Goal: Task Accomplishment & Management: Use online tool/utility

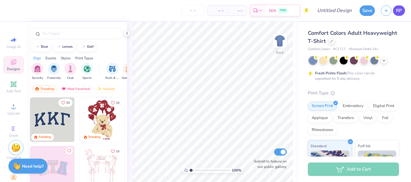
click at [398, 10] on span "RP" at bounding box center [399, 10] width 6 height 7
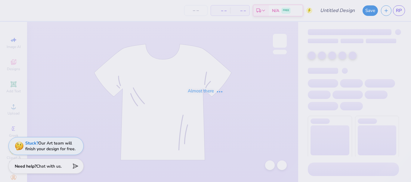
type input "diverse"
type input "15"
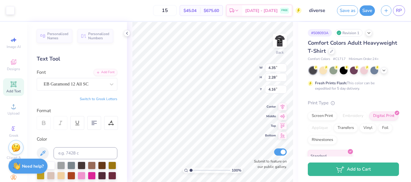
type input "4.35"
type input "2.28"
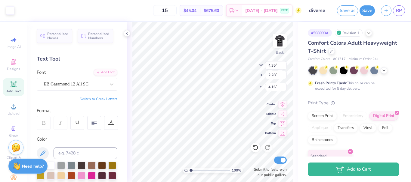
type input "3.63"
type input "2.78"
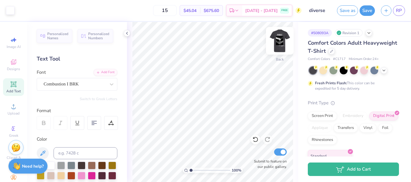
click at [284, 44] on img at bounding box center [279, 41] width 24 height 24
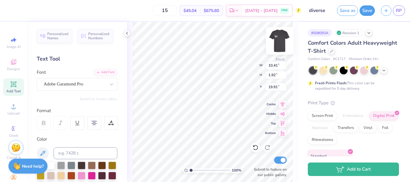
type input "19.56"
type input "9.69"
type input "1.79"
type input "5.50"
type input "1.36"
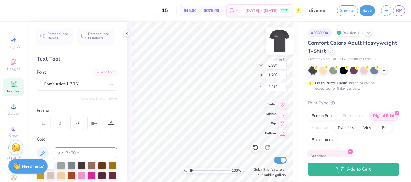
type input "5.65"
type input "9.69"
type input "12.31"
type input "7.59"
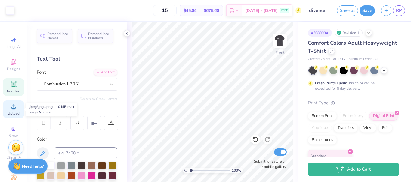
click at [14, 107] on icon at bounding box center [13, 106] width 7 height 7
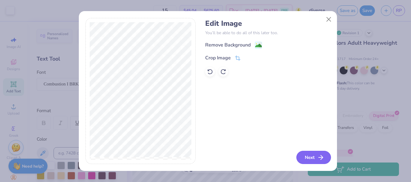
click at [316, 155] on button "Next" at bounding box center [313, 157] width 35 height 13
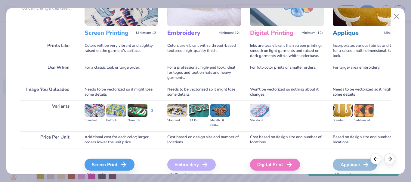
scroll to position [87, 0]
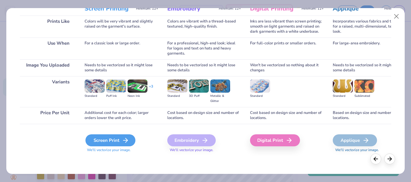
click at [113, 140] on div "Screen Print" at bounding box center [110, 141] width 50 height 12
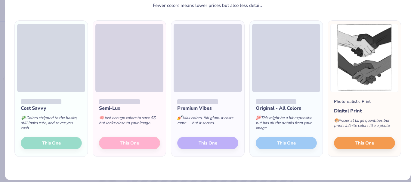
scroll to position [36, 0]
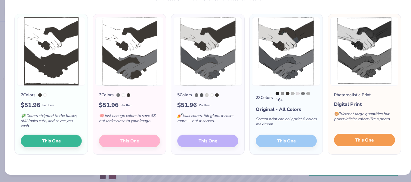
click at [374, 140] on button "This One" at bounding box center [364, 140] width 61 height 13
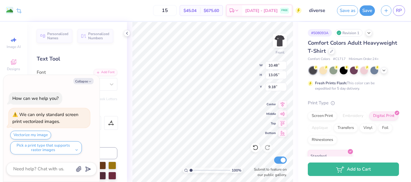
type textarea "x"
type input "10.48"
type input "13.05"
type input "9.18"
type textarea "x"
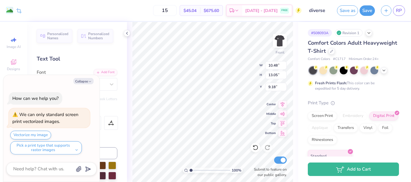
type input "8.30"
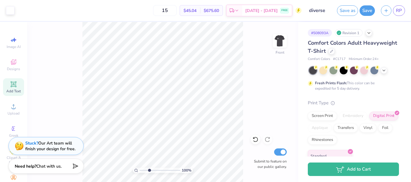
click at [149, 170] on input "range" at bounding box center [159, 170] width 41 height 5
click at [145, 171] on input "range" at bounding box center [159, 170] width 41 height 5
type input "1.26"
click at [142, 170] on input "range" at bounding box center [159, 170] width 41 height 5
click at [270, 90] on div "126 % Front Submit to feature on our public gallery." at bounding box center [162, 102] width 271 height 160
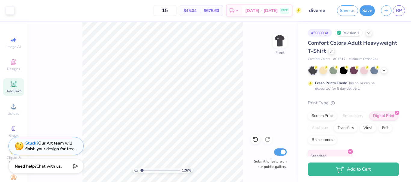
click at [270, 90] on div "126 % Front Submit to feature on our public gallery." at bounding box center [162, 102] width 271 height 160
click at [279, 40] on img at bounding box center [279, 41] width 24 height 24
type input "1"
click at [140, 170] on input "range" at bounding box center [159, 170] width 41 height 5
click at [280, 44] on img at bounding box center [279, 41] width 24 height 24
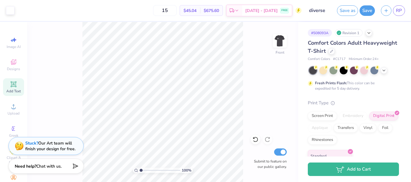
click at [142, 171] on input "range" at bounding box center [159, 170] width 41 height 5
click at [143, 171] on input "range" at bounding box center [159, 170] width 41 height 5
click at [144, 170] on input "range" at bounding box center [159, 170] width 41 height 5
click at [143, 170] on input "range" at bounding box center [159, 170] width 41 height 5
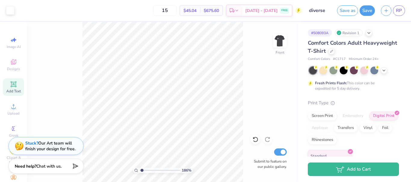
click at [142, 170] on input "range" at bounding box center [159, 170] width 41 height 5
click at [143, 170] on input "range" at bounding box center [159, 170] width 41 height 5
click at [143, 171] on input "range" at bounding box center [159, 170] width 41 height 5
click at [142, 171] on input "range" at bounding box center [159, 170] width 41 height 5
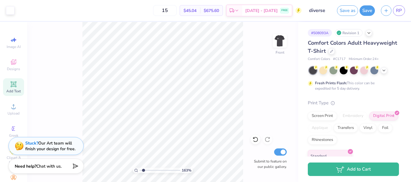
click at [142, 171] on input "range" at bounding box center [159, 170] width 41 height 5
type input "1.41"
click at [142, 172] on input "range" at bounding box center [159, 170] width 41 height 5
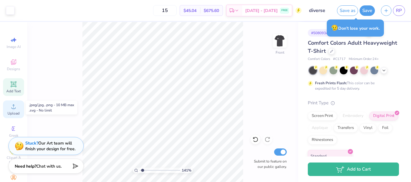
click at [10, 109] on icon at bounding box center [13, 106] width 7 height 7
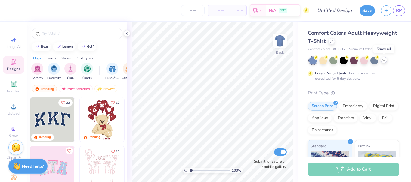
click at [384, 63] on div at bounding box center [383, 60] width 7 height 7
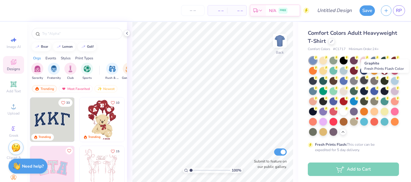
click at [368, 82] on div at bounding box center [364, 81] width 8 height 8
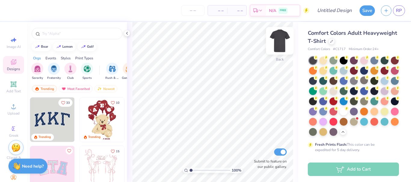
click at [281, 33] on img at bounding box center [279, 41] width 24 height 24
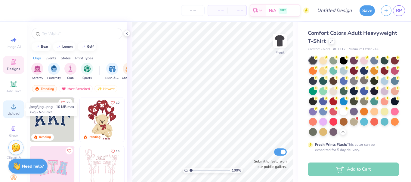
click at [12, 108] on circle at bounding box center [13, 108] width 3 height 3
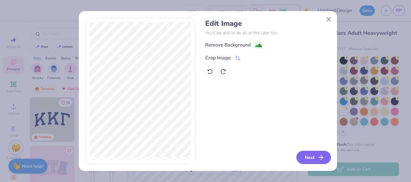
click at [319, 157] on icon "button" at bounding box center [320, 157] width 7 height 7
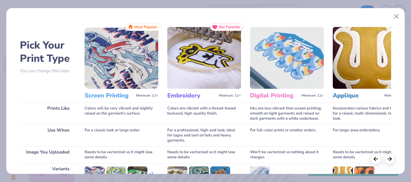
scroll to position [87, 0]
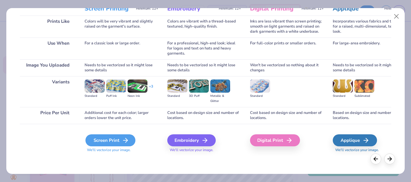
click at [115, 137] on div "Screen Print" at bounding box center [110, 141] width 50 height 12
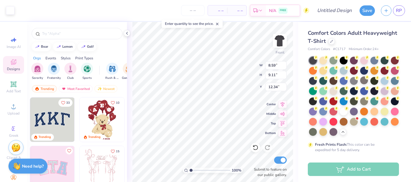
type input "8.59"
type input "9.11"
type input "7.94"
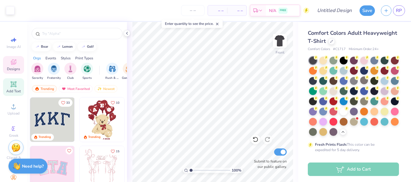
click at [9, 88] on div "Add Text" at bounding box center [13, 87] width 21 height 18
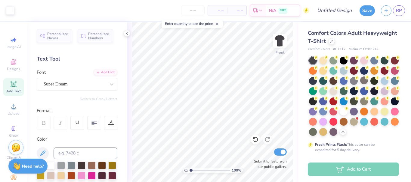
click at [10, 83] on icon at bounding box center [13, 84] width 7 height 7
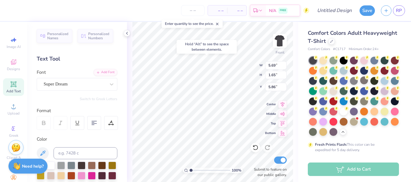
type input "5.86"
type textarea "T"
type textarea "DIVERSITY"
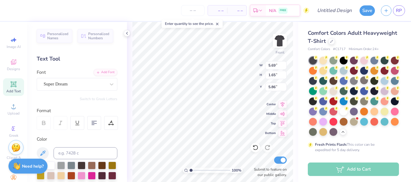
scroll to position [5, 2]
click at [67, 87] on div "Super Dream" at bounding box center [74, 84] width 63 height 9
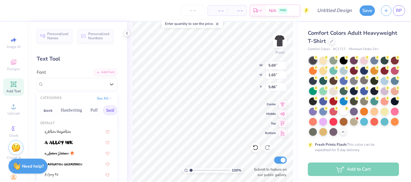
click at [108, 111] on button "Serif" at bounding box center [110, 111] width 15 height 10
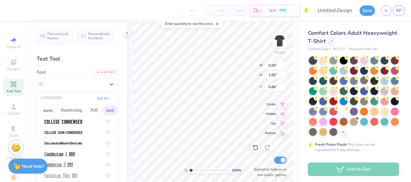
scroll to position [186, 0]
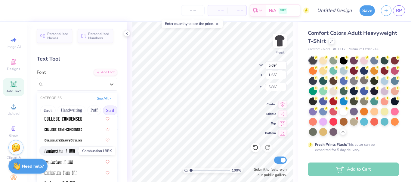
click at [63, 149] on img at bounding box center [59, 151] width 31 height 4
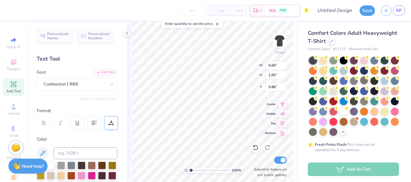
type input "8.59"
type input "9.11"
type input "7.94"
type input "7.96"
type input "8.44"
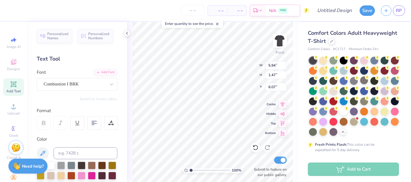
type input "5.94"
type input "1.47"
type input "6.07"
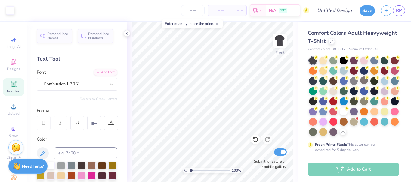
click at [10, 87] on icon at bounding box center [13, 84] width 7 height 7
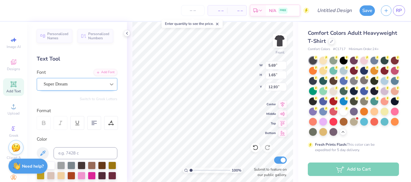
click at [108, 85] on icon at bounding box center [111, 84] width 6 height 6
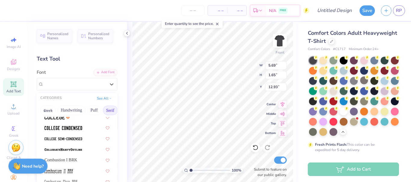
scroll to position [182, 0]
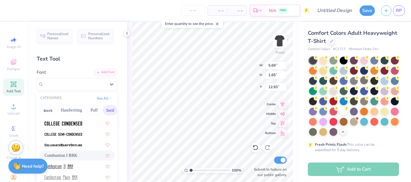
click at [70, 156] on div "Combustion I BRK" at bounding box center [76, 156] width 65 height 6
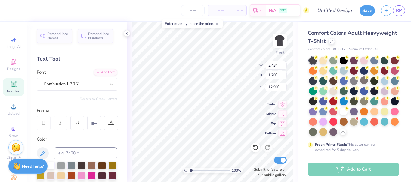
type input "3.43"
type input "1.70"
type input "16.72"
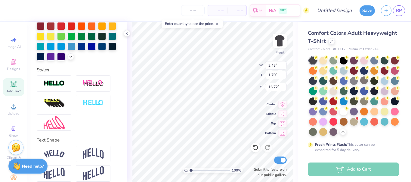
scroll to position [177, 0]
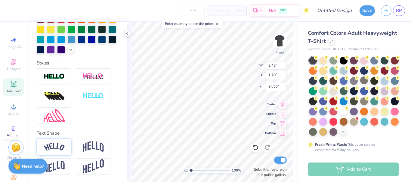
type textarea "NO ONE IS THE SAME"
click at [56, 149] on img at bounding box center [54, 147] width 21 height 8
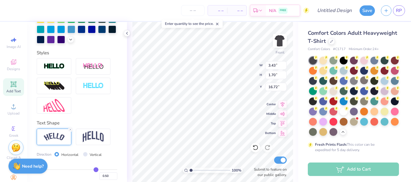
scroll to position [212, 0]
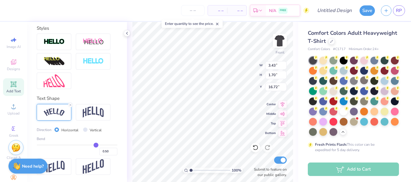
type input "0.53"
type input "0.54"
type input "0.56"
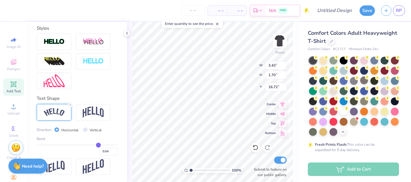
type input "0.56"
type input "0.58"
type input "0.59"
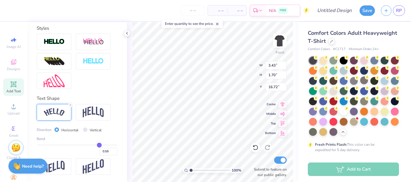
type input "0.6"
type input "0.60"
type input "0.61"
type input "0.63"
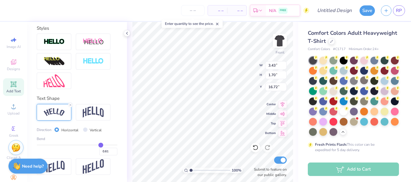
type input "0.63"
type input "0.64"
type input "0.65"
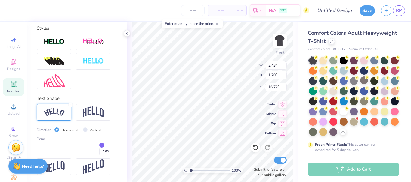
type input "0.66"
type input "0.67"
type input "0.68"
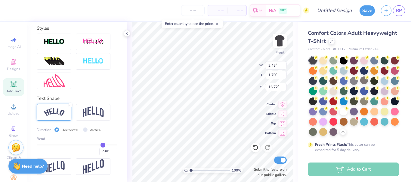
type input "0.68"
type input "0.7"
type input "0.70"
type input "0.71"
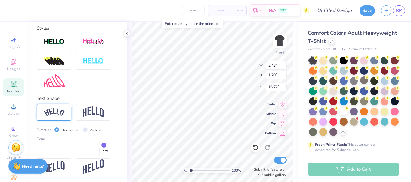
type input "0.72"
type input "0.73"
type input "0.74"
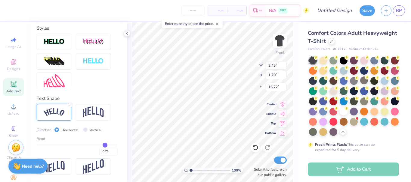
type input "0.74"
type input "0.75"
type input "0.76"
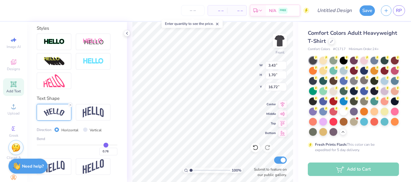
type input "0.77"
type input "0.78"
type input "0.79"
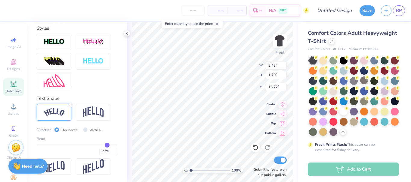
type input "0.79"
type input "0.8"
type input "0.80"
type input "0.81"
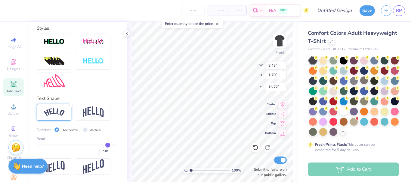
type input "0.82"
type input "0.83"
type input "0.84"
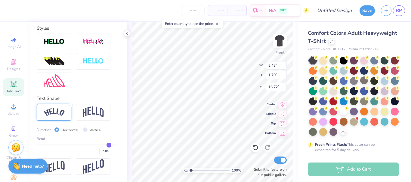
type input "0.84"
drag, startPoint x: 93, startPoint y: 144, endPoint x: 105, endPoint y: 144, distance: 11.7
click at [105, 145] on input "range" at bounding box center [77, 145] width 81 height 1
type input "0.79"
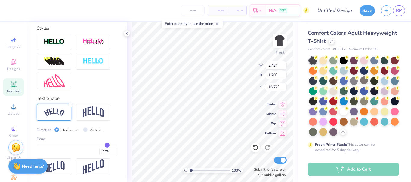
type input "0.74"
type input "0.7"
type input "0.70"
type input "0.65"
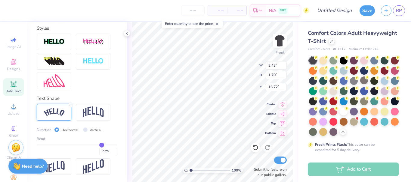
type input "0.65"
type input "0.6"
type input "0.60"
type input "0.56"
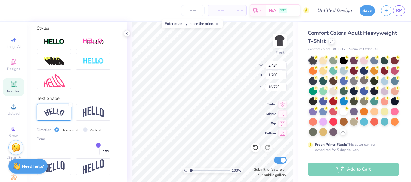
type input "0.51"
type input "0.46"
type input "0.4"
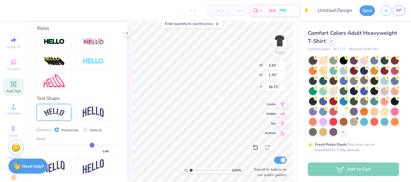
type input "0.40"
type input "0.36"
type input "0.32"
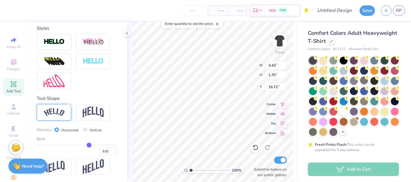
type input "0.29"
type input "0.25"
type input "0.22"
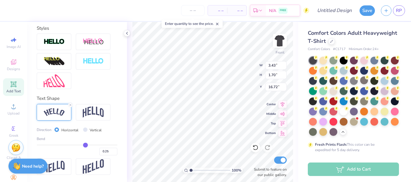
type input "0.22"
type input "0.2"
type input "0.20"
type input "0.17"
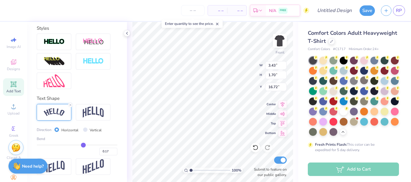
type input "0.15"
type input "0.11"
type input "0.09"
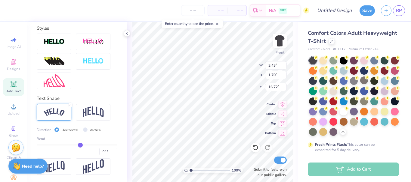
type input "0.09"
type input "0.05"
type input "0.03"
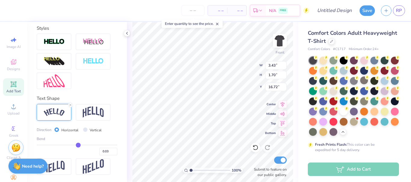
type input "0"
type input "0.00"
type input "-0.01"
type input "-0.04"
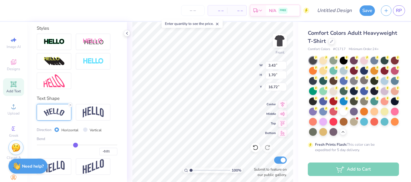
type input "-0.04"
type input "-0.06"
type input "-0.09"
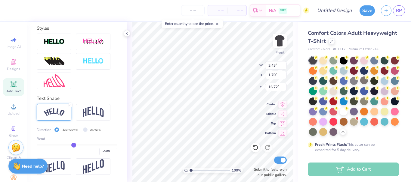
type input "-0.1"
type input "-0.10"
type input "-0.11"
type input "-0.12"
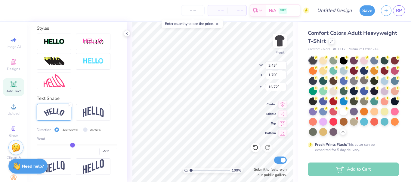
type input "-0.12"
type input "-0.13"
type input "-0.14"
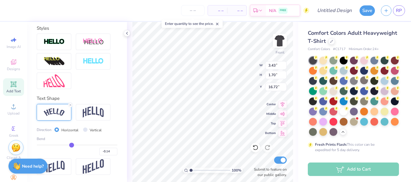
type input "-0.15"
type input "-0.16"
type input "-0.17"
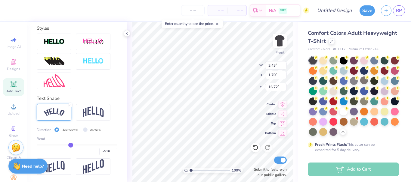
type input "-0.17"
type input "-0.18"
type input "-0.19"
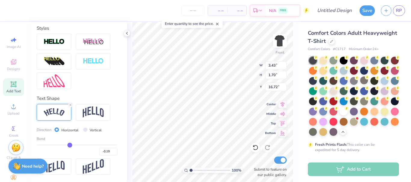
type input "-0.2"
type input "-0.20"
type input "-0.21"
type input "-0.22"
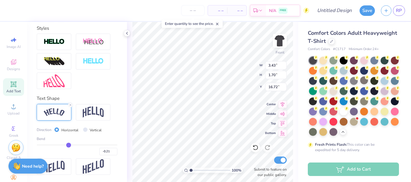
type input "-0.22"
type input "-0.23"
type input "-0.24"
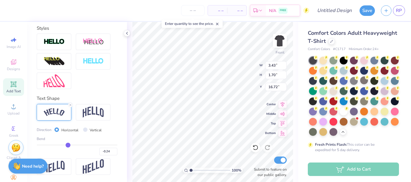
type input "-0.25"
type input "-0.26"
type input "-0.27"
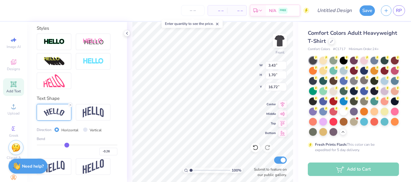
type input "-0.27"
type input "-0.3"
type input "-0.30"
type input "-0.31"
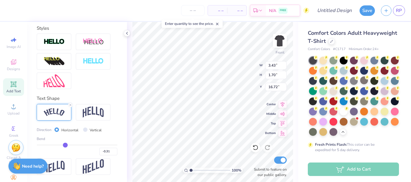
type input "-0.32"
type input "-0.33"
type input "-0.34"
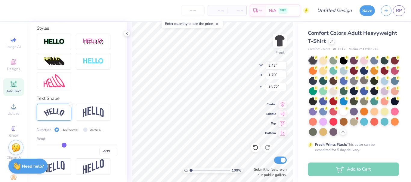
type input "-0.34"
type input "-0.35"
type input "-0.36"
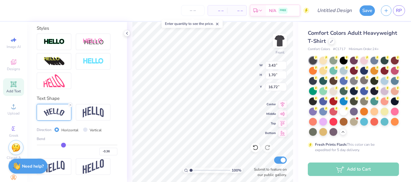
type input "-0.37"
type input "-0.38"
type input "-0.4"
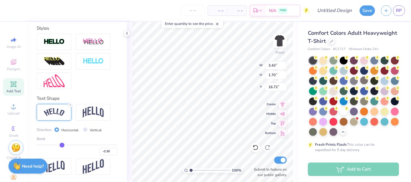
type input "-0.40"
type input "-0.42"
type input "-0.44"
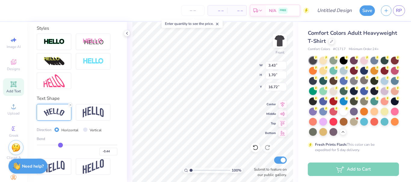
type input "-0.45"
type input "-0.46"
type input "-0.47"
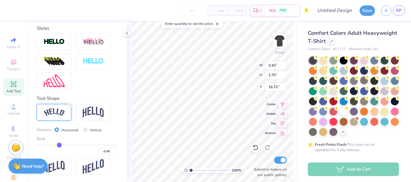
type input "-0.47"
type input "-0.48"
drag, startPoint x: 104, startPoint y: 145, endPoint x: 58, endPoint y: 144, distance: 46.0
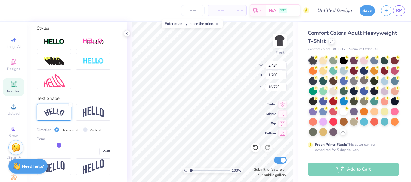
click at [58, 145] on input "range" at bounding box center [77, 145] width 81 height 1
type input "10.11"
type input "2.20"
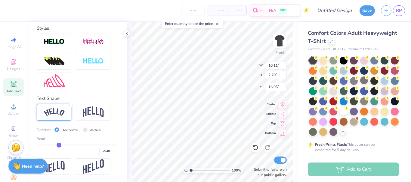
type input "15.91"
type input "-0.54"
drag, startPoint x: 56, startPoint y: 146, endPoint x: 49, endPoint y: 146, distance: 6.6
click at [49, 146] on input "range" at bounding box center [77, 145] width 81 height 1
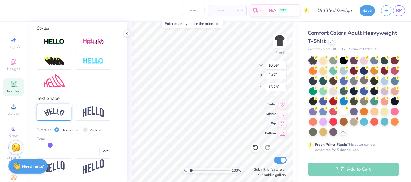
click at [52, 146] on div "-0.71" at bounding box center [77, 150] width 81 height 11
click at [51, 145] on input "range" at bounding box center [77, 145] width 81 height 1
click at [52, 145] on input "range" at bounding box center [77, 145] width 81 height 1
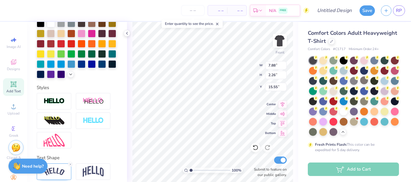
scroll to position [177, 0]
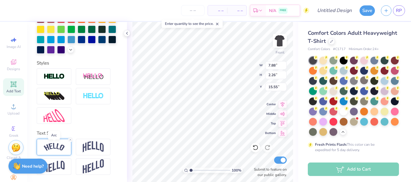
click at [53, 144] on img at bounding box center [54, 147] width 21 height 8
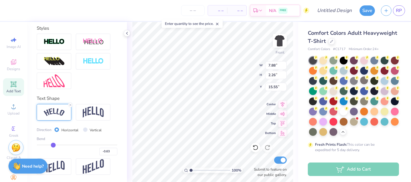
scroll to position [212, 0]
click at [54, 145] on input "range" at bounding box center [77, 145] width 81 height 1
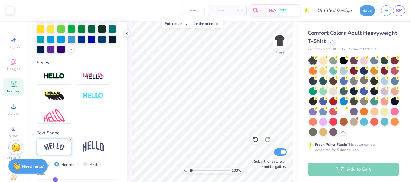
scroll to position [152, 0]
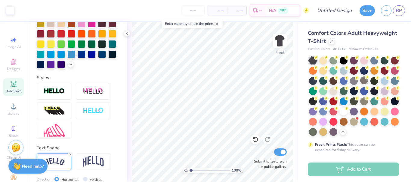
click at [16, 90] on span "Add Text" at bounding box center [13, 91] width 14 height 5
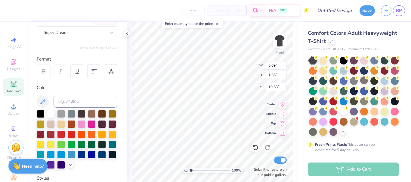
scroll to position [49, 0]
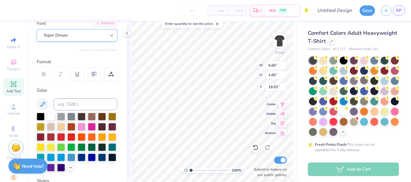
click at [110, 35] on icon at bounding box center [112, 36] width 4 height 2
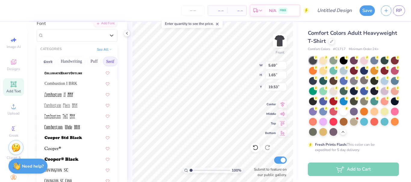
scroll to position [206, 0]
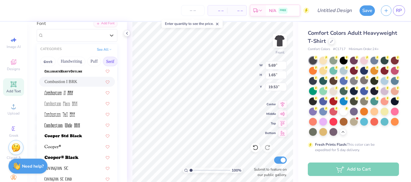
click at [75, 84] on div "Combustion I BRK" at bounding box center [76, 82] width 65 height 6
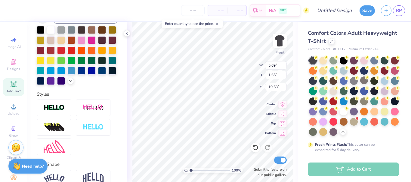
scroll to position [163, 0]
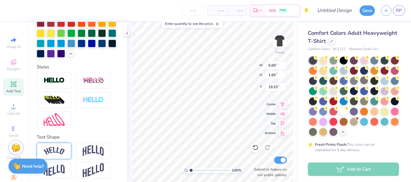
click at [56, 155] on div at bounding box center [54, 151] width 35 height 17
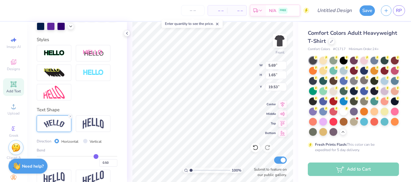
scroll to position [212, 0]
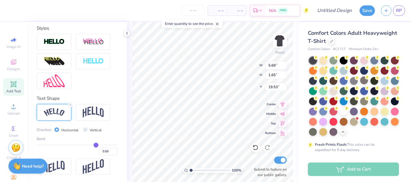
drag, startPoint x: 90, startPoint y: 144, endPoint x: 61, endPoint y: 145, distance: 29.2
click at [61, 145] on div "Bend 0.50" at bounding box center [77, 145] width 81 height 19
click at [61, 145] on input "range" at bounding box center [77, 145] width 81 height 1
click at [57, 145] on input "range" at bounding box center [77, 145] width 81 height 1
click at [54, 145] on input "range" at bounding box center [77, 145] width 81 height 1
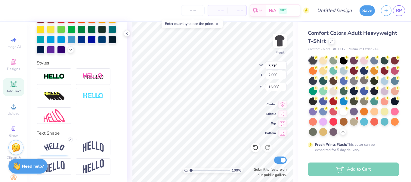
scroll to position [177, 0]
click at [56, 145] on img at bounding box center [54, 147] width 21 height 8
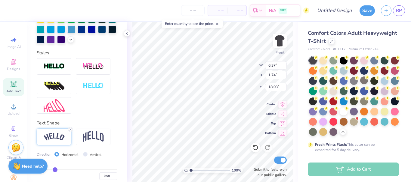
scroll to position [212, 0]
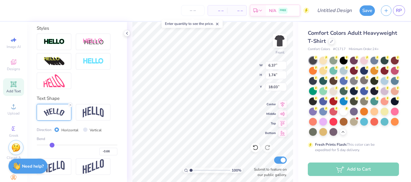
click at [51, 145] on input "range" at bounding box center [77, 145] width 81 height 1
click at [58, 145] on input "range" at bounding box center [77, 145] width 81 height 1
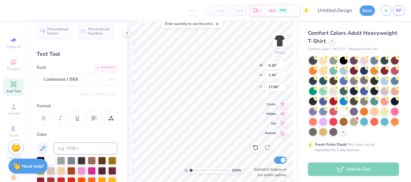
scroll to position [0, 0]
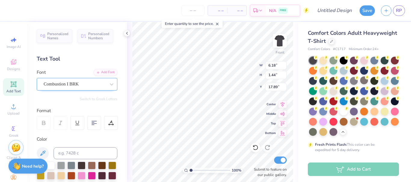
click at [89, 90] on div "Combustion I BRK" at bounding box center [77, 84] width 81 height 13
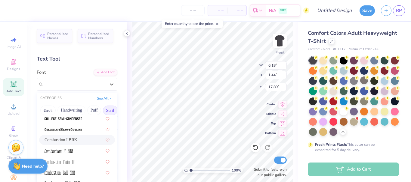
scroll to position [200, 0]
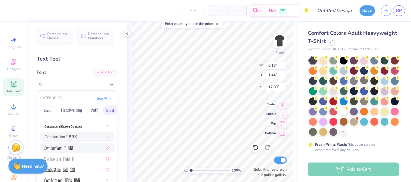
click at [70, 150] on img at bounding box center [58, 148] width 29 height 4
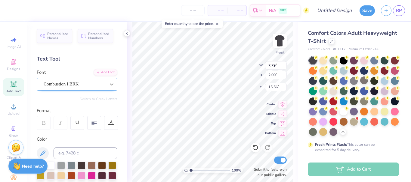
click at [106, 81] on div at bounding box center [111, 84] width 11 height 11
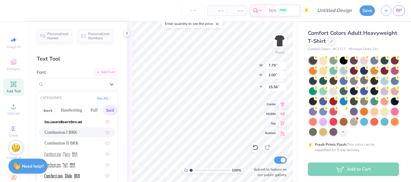
scroll to position [209, 0]
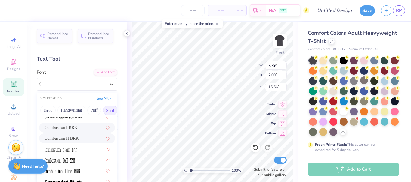
click at [72, 137] on div "Combustion II BRK" at bounding box center [76, 139] width 65 height 6
click at [72, 137] on div "Color" at bounding box center [77, 139] width 81 height 7
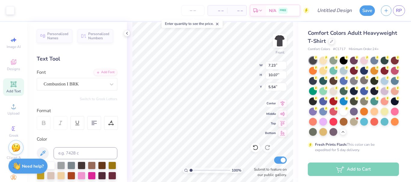
click at [281, 102] on icon at bounding box center [282, 103] width 4 height 5
click at [281, 114] on icon at bounding box center [282, 113] width 8 height 7
click at [256, 145] on icon at bounding box center [255, 148] width 6 height 6
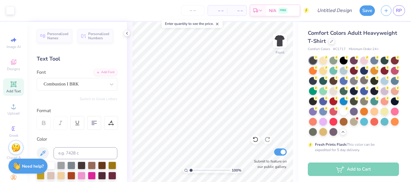
click at [219, 23] on icon at bounding box center [217, 24] width 4 height 4
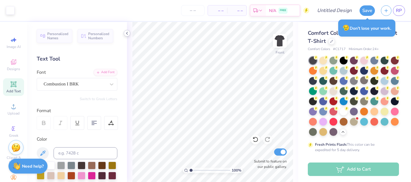
click at [128, 33] on icon at bounding box center [126, 33] width 5 height 5
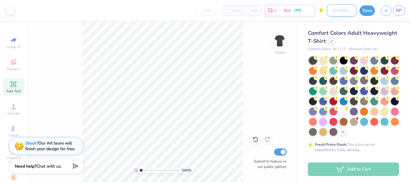
click at [340, 10] on input "Design Title" at bounding box center [341, 11] width 29 height 12
click at [214, 11] on input "number" at bounding box center [207, 10] width 23 height 11
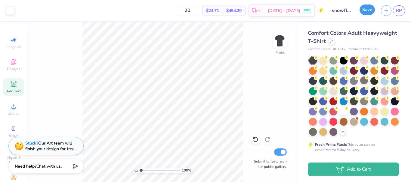
click at [363, 9] on button "Save" at bounding box center [366, 10] width 15 height 11
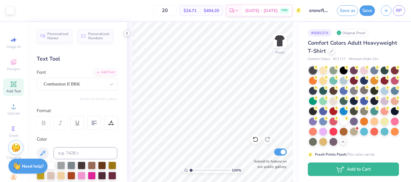
click at [126, 31] on div at bounding box center [127, 33] width 7 height 7
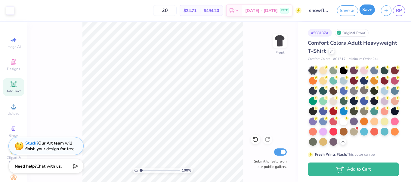
click at [371, 10] on button "Save" at bounding box center [366, 10] width 15 height 11
click at [251, 139] on div at bounding box center [255, 140] width 10 height 10
click at [258, 139] on icon at bounding box center [255, 140] width 6 height 6
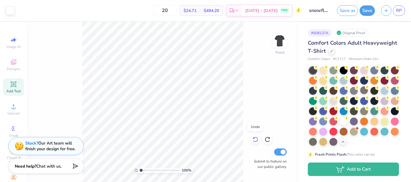
click at [258, 139] on icon at bounding box center [255, 140] width 6 height 6
click at [368, 11] on button "Save" at bounding box center [366, 10] width 15 height 11
